Goal: Information Seeking & Learning: Learn about a topic

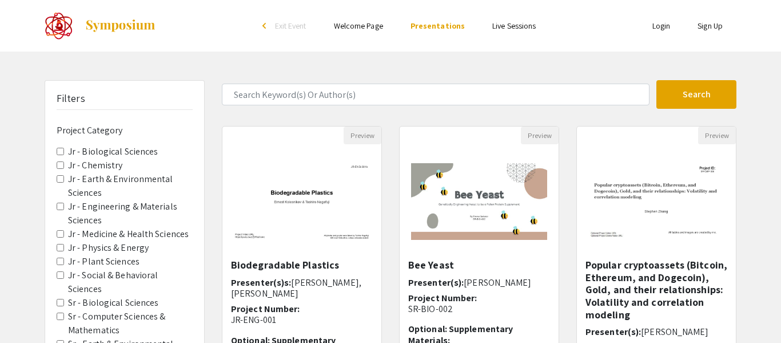
click at [148, 204] on label "Jr - Engineering & Materials Sciences" at bounding box center [130, 213] width 125 height 27
click at [64, 204] on Sciences "Jr - Engineering & Materials Sciences" at bounding box center [60, 205] width 7 height 7
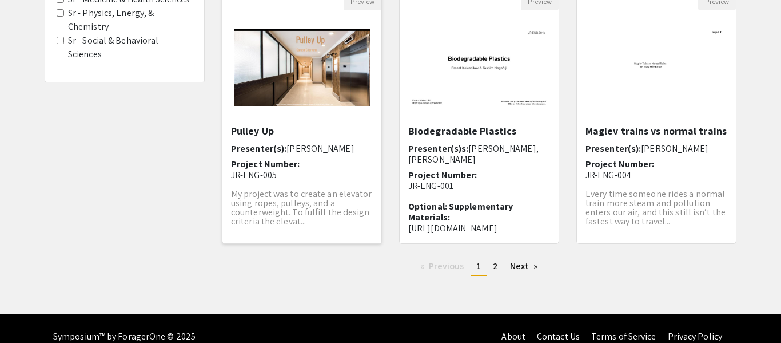
scroll to position [416, 0]
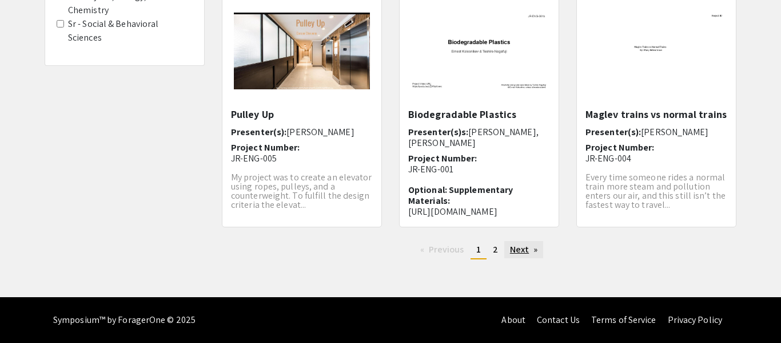
click at [508, 248] on link "Next page" at bounding box center [523, 249] width 39 height 17
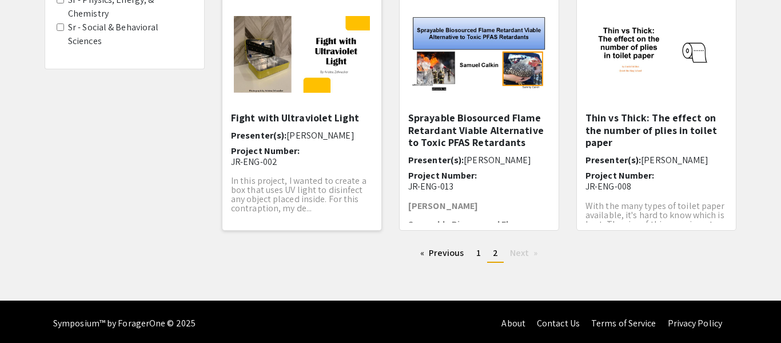
scroll to position [416, 0]
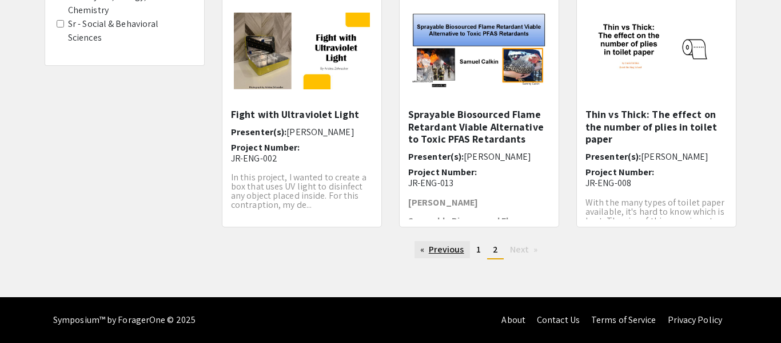
click at [431, 244] on link "Previous page" at bounding box center [442, 249] width 55 height 17
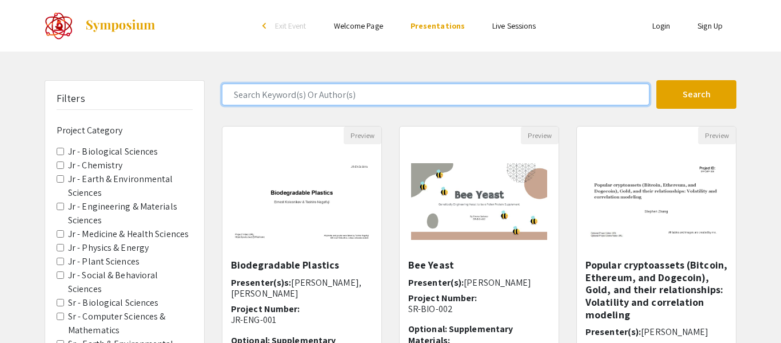
drag, startPoint x: 360, startPoint y: 96, endPoint x: 367, endPoint y: 89, distance: 10.1
click at [360, 96] on input "Search Keyword(s) Or Author(s)" at bounding box center [436, 94] width 428 height 22
click at [657, 80] on button "Search" at bounding box center [697, 94] width 80 height 29
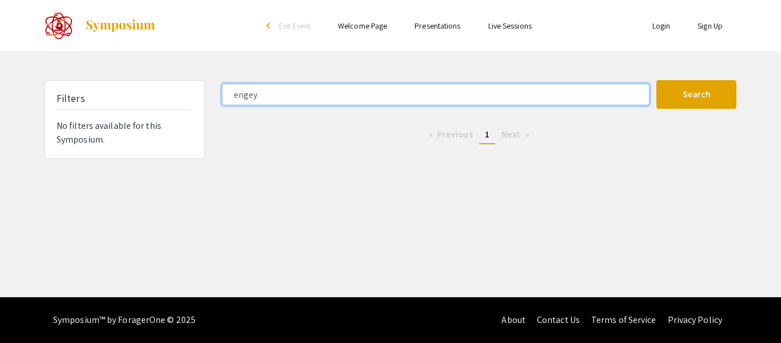
click at [372, 85] on input "engey" at bounding box center [436, 94] width 428 height 22
type input "energy"
click at [657, 80] on button "Search" at bounding box center [697, 94] width 80 height 29
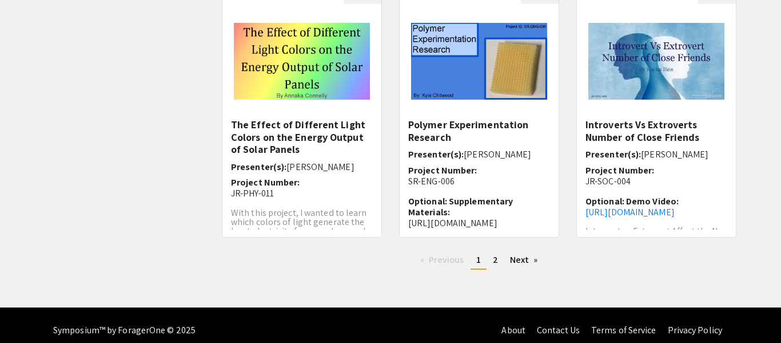
scroll to position [416, 0]
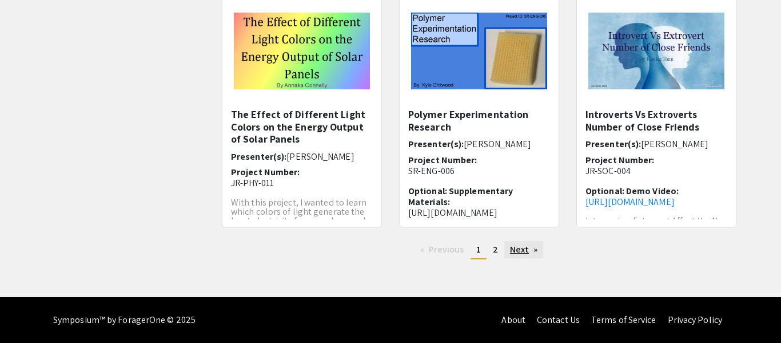
click at [528, 248] on link "Next page" at bounding box center [523, 249] width 39 height 17
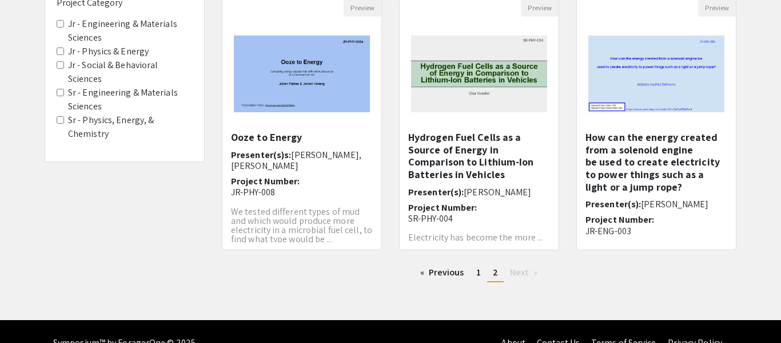
scroll to position [150, 0]
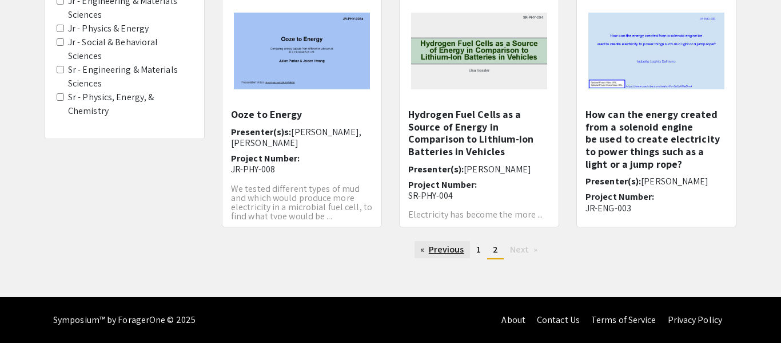
click at [436, 244] on link "Previous page" at bounding box center [442, 249] width 55 height 17
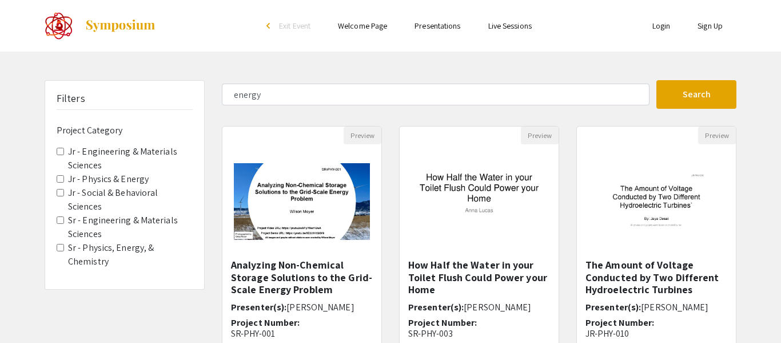
click at [130, 177] on label "Jr - Physics & Energy" at bounding box center [108, 179] width 81 height 14
click at [64, 177] on Energy "Jr - Physics & Energy" at bounding box center [60, 178] width 7 height 7
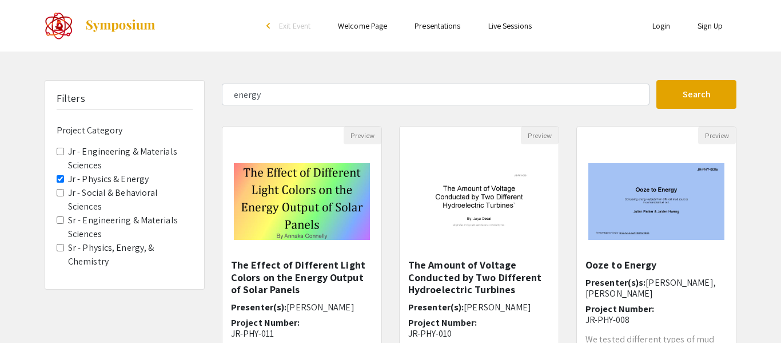
click at [155, 145] on label "Jr - Engineering & Materials Sciences" at bounding box center [130, 158] width 125 height 27
click at [64, 148] on Sciences "Jr - Engineering & Materials Sciences" at bounding box center [60, 151] width 7 height 7
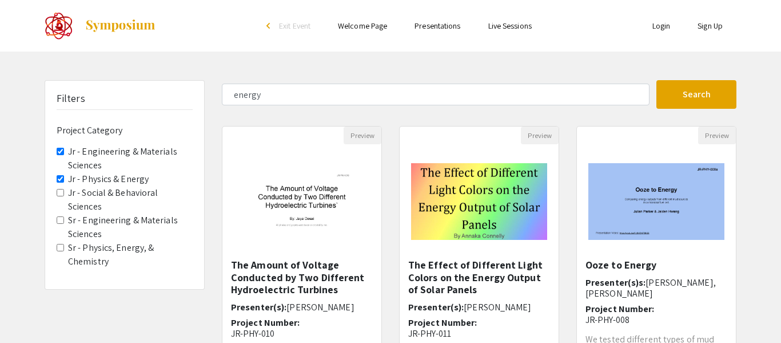
click at [125, 192] on label "Jr - Social & Behavioral Sciences" at bounding box center [130, 199] width 125 height 27
click at [64, 192] on Sciences "Jr - Social & Behavioral Sciences" at bounding box center [60, 192] width 7 height 7
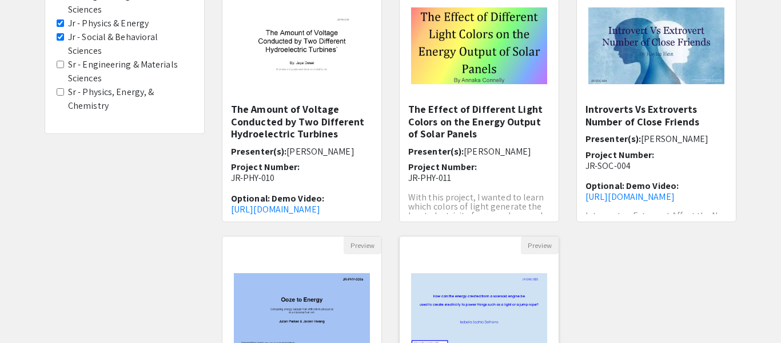
scroll to position [154, 0]
